Goal: Find specific page/section: Find specific page/section

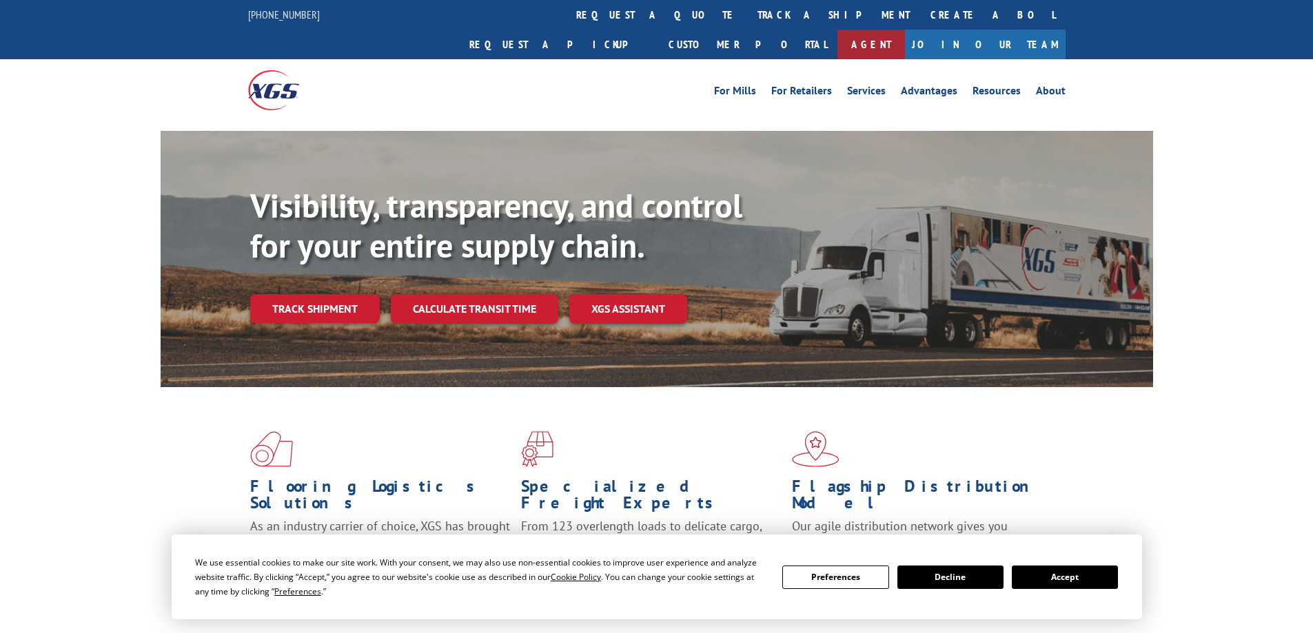
click at [905, 30] on link "Agent" at bounding box center [871, 45] width 68 height 30
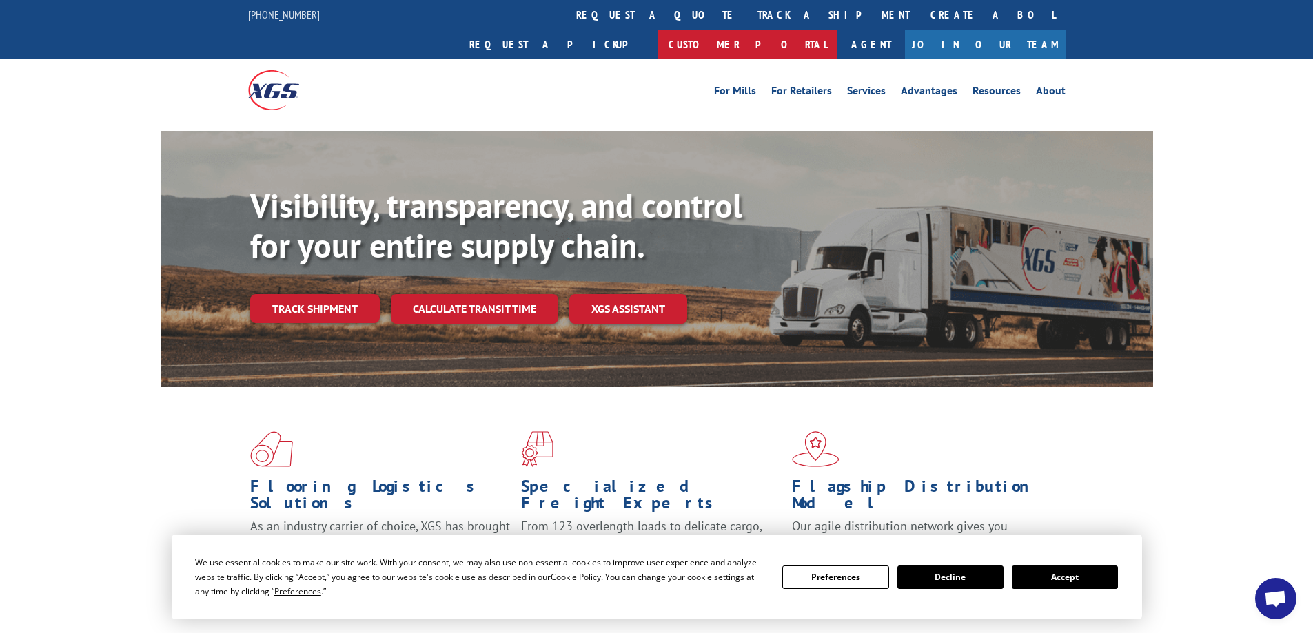
click at [837, 30] on link "Customer Portal" at bounding box center [747, 45] width 179 height 30
